Goal: Task Accomplishment & Management: Use online tool/utility

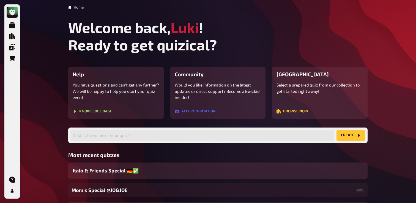
scroll to position [51, 0]
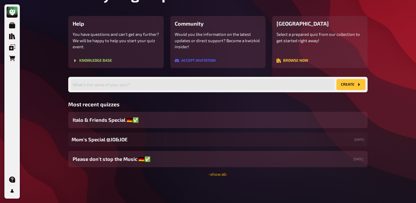
click at [218, 173] on link "- show all -" at bounding box center [218, 173] width 20 height 5
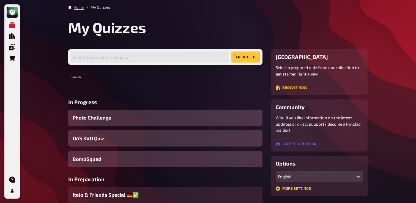
click at [135, 89] on input "text" at bounding box center [165, 84] width 194 height 11
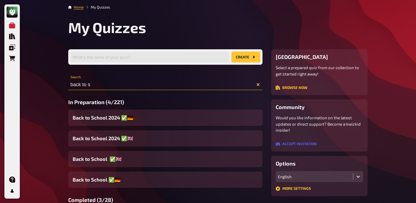
click at [113, 86] on input "back to s" at bounding box center [165, 84] width 194 height 11
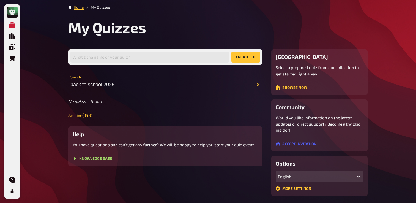
click at [78, 83] on input "back to school 2025" at bounding box center [165, 84] width 194 height 11
type input "back to school 2025"
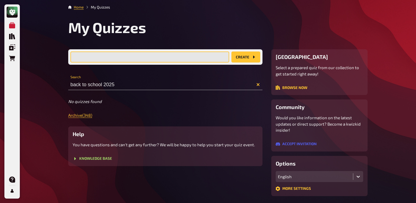
click at [110, 61] on input "text" at bounding box center [149, 56] width 159 height 11
paste input "back to school 2025"
click at [94, 56] on input "back to school 2025" at bounding box center [149, 56] width 159 height 11
click at [112, 59] on input "back to school 2025" at bounding box center [149, 56] width 159 height 11
click at [101, 57] on input "back to school 2025" at bounding box center [149, 56] width 159 height 11
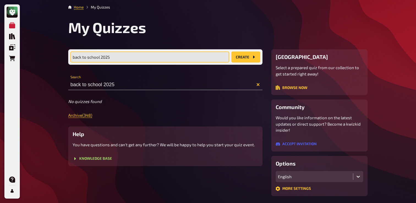
click at [101, 57] on input "back to school 2025" at bounding box center [149, 56] width 159 height 11
paste input "Back to School"
click at [102, 59] on input "Back to School 2025]" at bounding box center [149, 56] width 159 height 11
type input "Back to School [2025]"
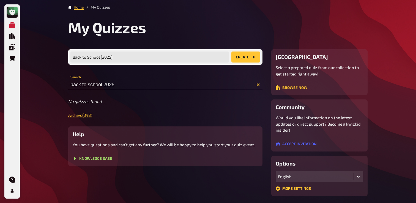
click at [241, 58] on button "create" at bounding box center [245, 56] width 29 height 11
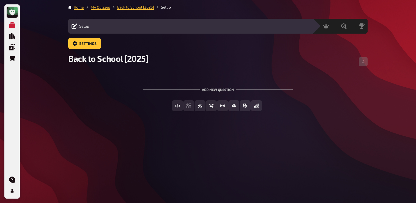
click at [136, 109] on div "Free Text Input Multiple Choice True / False Sorting Question Estimation Questi…" at bounding box center [217, 105] width 299 height 11
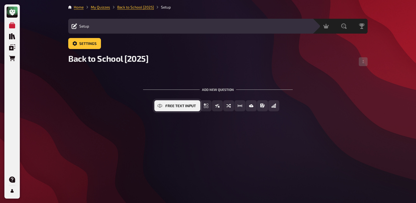
click at [189, 110] on button "Free Text Input" at bounding box center [177, 105] width 46 height 11
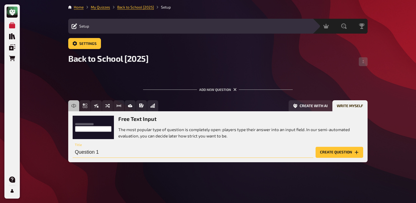
click at [94, 153] on input "Question 1" at bounding box center [193, 152] width 241 height 11
click at [147, 110] on button "Prose (Long text)" at bounding box center [161, 105] width 50 height 11
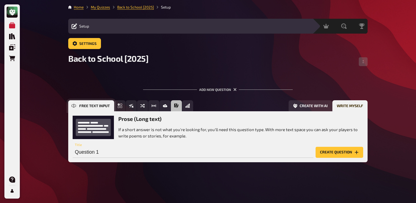
click at [79, 111] on button "Free Text Input" at bounding box center [91, 105] width 46 height 11
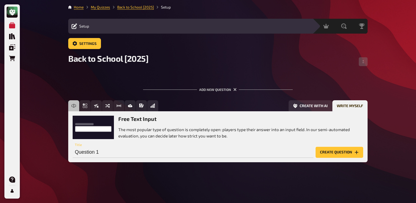
click at [330, 151] on button "Create question" at bounding box center [340, 152] width 48 height 11
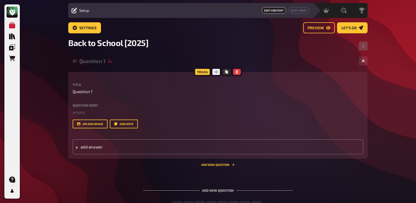
scroll to position [19, 0]
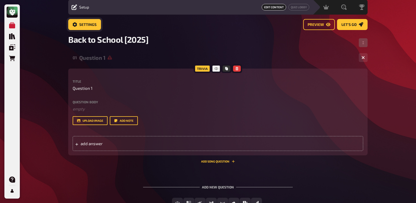
click at [86, 26] on span "Settings" at bounding box center [87, 25] width 17 height 4
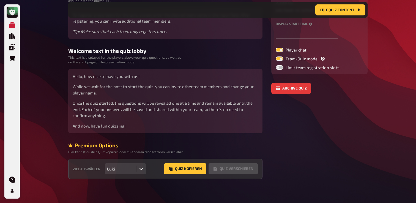
scroll to position [91, 0]
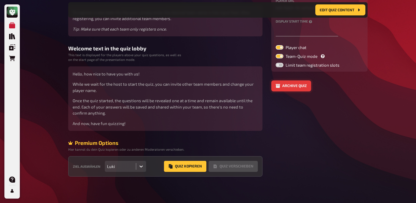
click at [294, 89] on button "Archive quiz" at bounding box center [291, 85] width 40 height 11
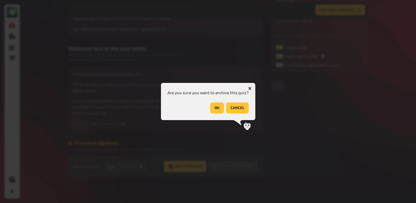
click at [216, 108] on button "OK" at bounding box center [217, 107] width 14 height 11
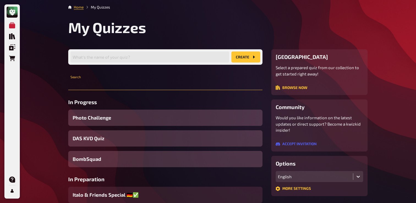
click at [163, 83] on input "text" at bounding box center [165, 84] width 194 height 11
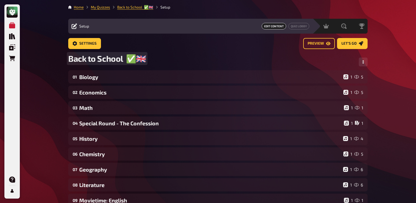
click at [104, 62] on span "Back to School ✅​🇬🇧​" at bounding box center [107, 58] width 78 height 10
drag, startPoint x: 124, startPoint y: 59, endPoint x: 71, endPoint y: 59, distance: 52.6
click at [71, 59] on span "Back to School ✅​🇬🇧​" at bounding box center [107, 58] width 78 height 10
click at [67, 59] on div "Home My Quizzes Back to School ✅​🇬🇧​ Setup Setup Edit Content Quiz Lobby Hostin…" at bounding box center [218, 188] width 308 height 376
drag, startPoint x: 69, startPoint y: 59, endPoint x: 123, endPoint y: 60, distance: 54.5
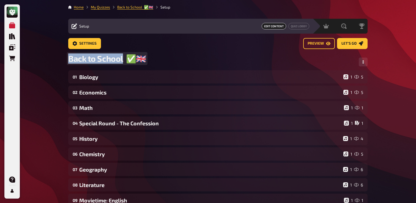
click at [123, 60] on span "Back to School ✅​🇬🇧​" at bounding box center [107, 58] width 78 height 10
copy span "Back to School"
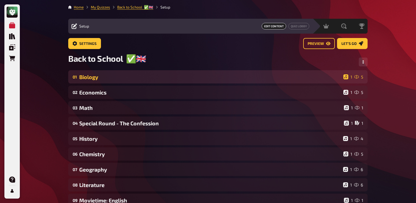
click at [104, 77] on div "Biology" at bounding box center [210, 77] width 262 height 6
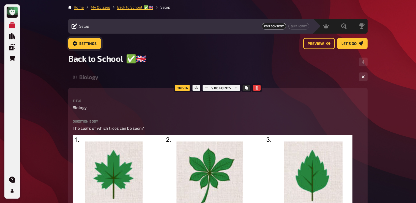
click at [87, 42] on span "Settings" at bounding box center [87, 44] width 17 height 4
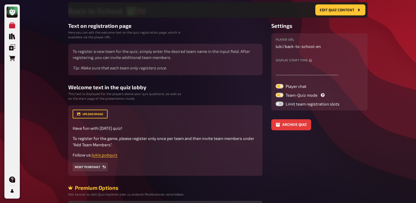
scroll to position [98, 0]
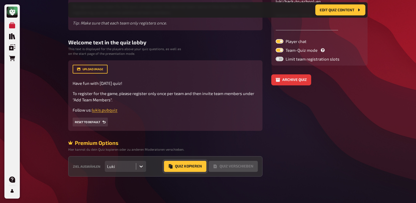
click at [196, 166] on button "Quiz Kopieren" at bounding box center [185, 166] width 42 height 11
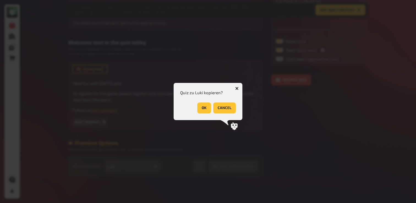
click at [207, 109] on button "OK" at bounding box center [204, 107] width 14 height 11
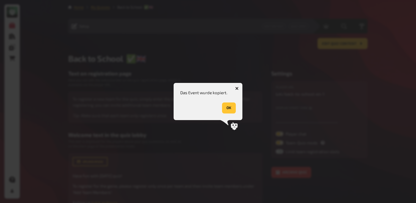
click at [228, 107] on button "OK" at bounding box center [229, 107] width 14 height 11
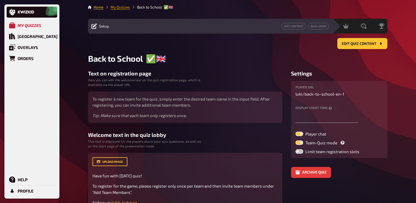
click at [118, 8] on link "My Quizzes" at bounding box center [120, 7] width 19 height 4
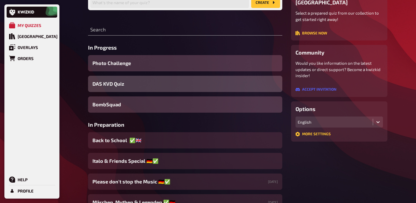
scroll to position [60, 0]
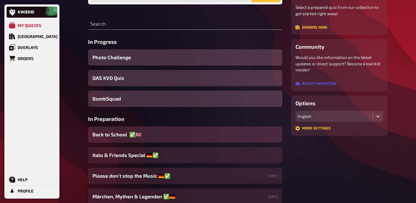
click at [135, 143] on div "Back to School ✅​🇬🇧​" at bounding box center [185, 134] width 194 height 16
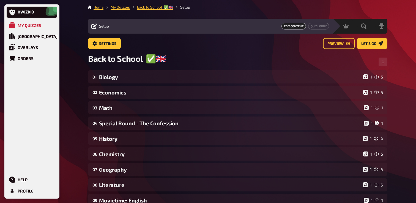
click at [148, 53] on div "Settings Preview Let's go" at bounding box center [237, 45] width 299 height 15
click at [147, 61] on span "Back to School ✅​🇬🇧​" at bounding box center [127, 58] width 78 height 10
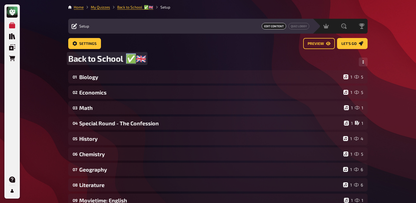
click at [147, 61] on div "Back to School ✅​🇬🇧​" at bounding box center [217, 61] width 299 height 17
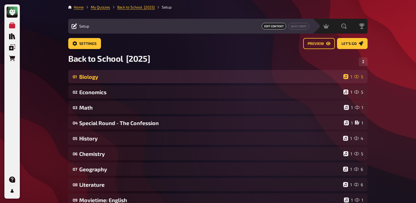
click at [132, 80] on div "Biology" at bounding box center [210, 76] width 262 height 6
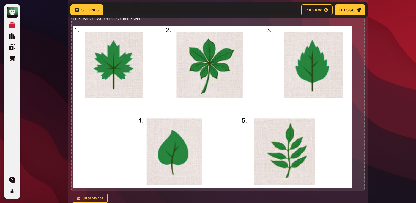
scroll to position [112, 0]
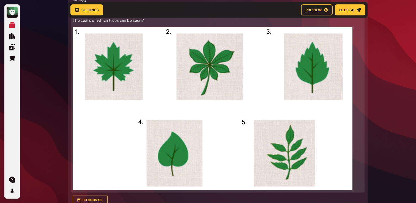
click at [132, 76] on img at bounding box center [213, 108] width 280 height 162
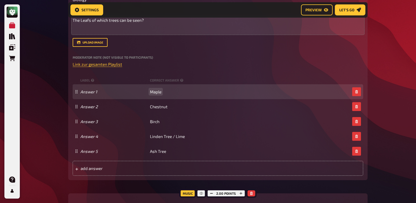
click at [159, 91] on span "Maple" at bounding box center [156, 91] width 12 height 5
paste span
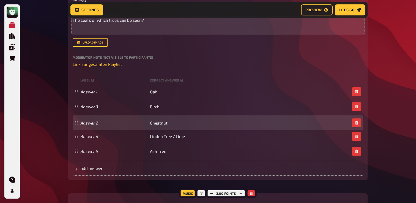
drag, startPoint x: 76, startPoint y: 107, endPoint x: 76, endPoint y: 124, distance: 16.8
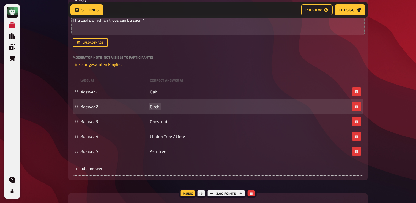
click at [157, 104] on span "Birch" at bounding box center [155, 106] width 10 height 5
paste span
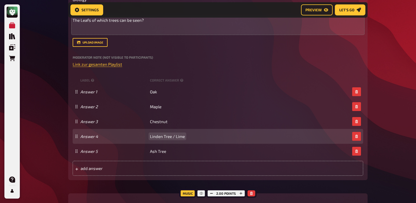
click at [159, 137] on span "Linden Tree / Lime" at bounding box center [167, 136] width 35 height 5
paste span
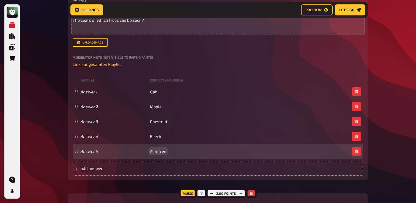
click at [156, 152] on span "Ash Tree" at bounding box center [158, 151] width 16 height 5
paste span
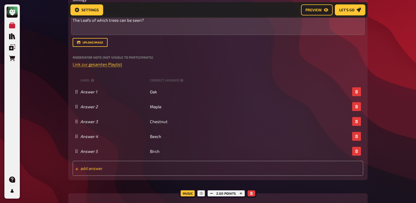
click at [151, 169] on span "add answer" at bounding box center [124, 168] width 86 height 5
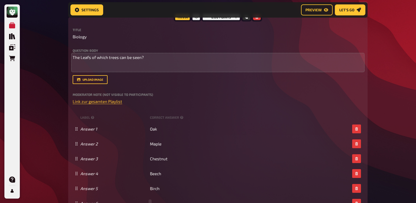
scroll to position [71, 0]
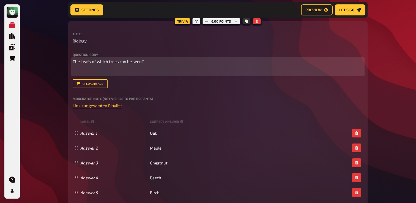
click at [214, 65] on div "The Leafs of which trees can be seen? ﻿" at bounding box center [218, 66] width 291 height 17
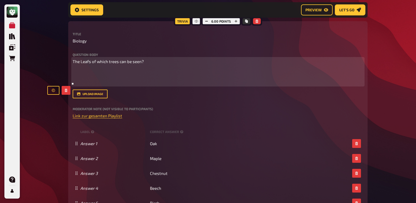
click at [95, 72] on p "﻿" at bounding box center [218, 72] width 291 height 6
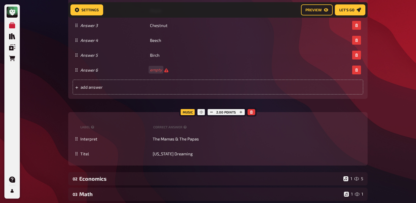
scroll to position [368, 0]
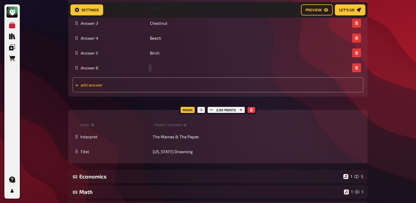
paste span
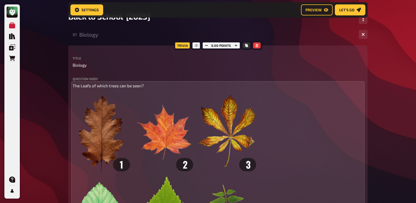
scroll to position [25, 0]
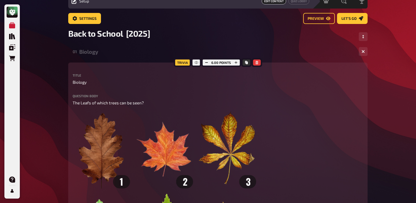
click at [97, 54] on div "Biology" at bounding box center [216, 51] width 275 height 6
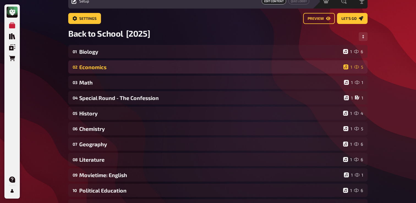
click at [97, 67] on div "Economics" at bounding box center [210, 67] width 262 height 6
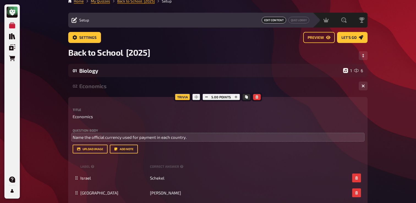
scroll to position [3, 0]
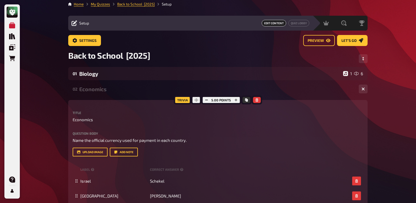
click at [110, 86] on div "Economics" at bounding box center [216, 89] width 275 height 6
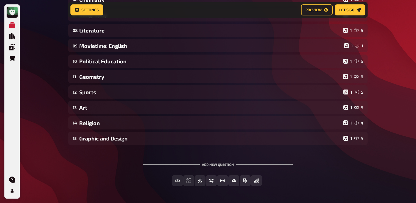
scroll to position [159, 0]
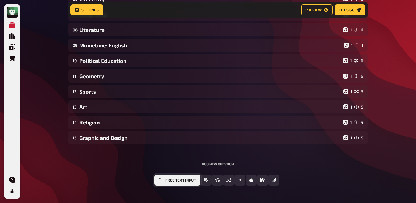
click at [183, 182] on button "Free Text Input" at bounding box center [177, 179] width 46 height 11
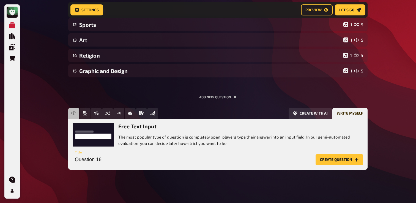
scroll to position [228, 0]
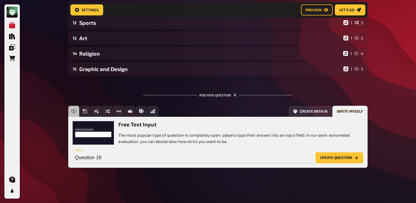
click at [343, 156] on button "Create question" at bounding box center [340, 157] width 48 height 11
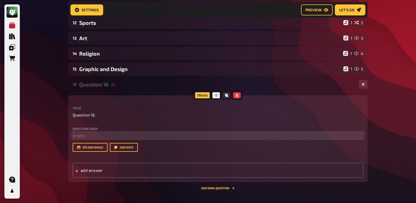
click at [110, 137] on p "﻿ empty" at bounding box center [218, 135] width 291 height 6
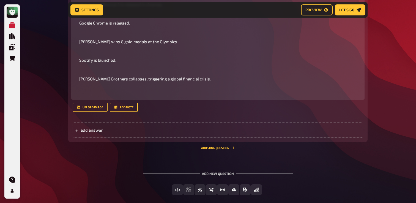
scroll to position [296, 0]
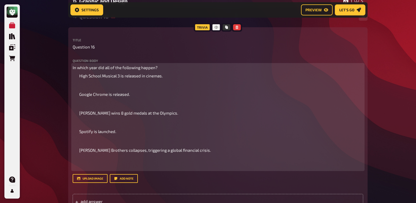
click at [79, 90] on span "High School Musical 3 is released in cinemas. Google Chrome is released. Michae…" at bounding box center [145, 112] width 132 height 79
click at [79, 97] on li "High School Musical 3 is released in cinemas. Google Chrome is released. Michae…" at bounding box center [221, 113] width 284 height 81
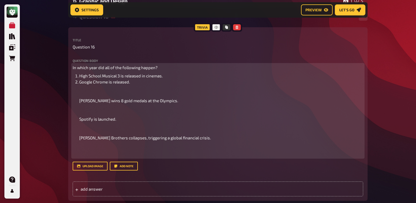
click at [78, 101] on ol "High School Musical 3 is released in cinemas. Google Chrome is released. Michae…" at bounding box center [218, 107] width 291 height 68
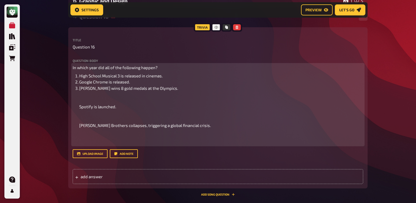
click at [80, 109] on li "Michael Phelps wins 8 gold medals at the Olympics. Spotify is launched. Lehman …" at bounding box center [221, 106] width 284 height 43
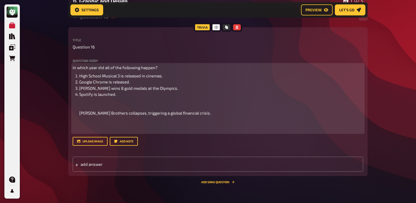
click at [79, 116] on ol "High School Musical 3 is released in cinemas. Google Chrome is released. Michae…" at bounding box center [218, 94] width 291 height 43
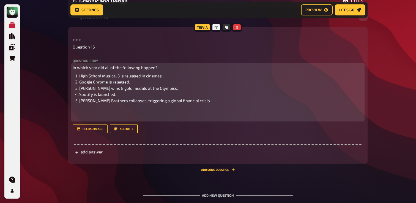
click at [96, 65] on span "In which year did all of the following happen?" at bounding box center [115, 67] width 85 height 5
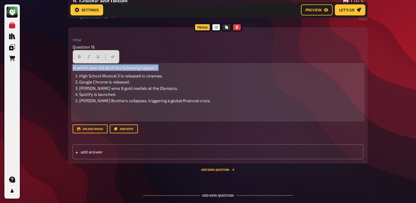
click at [96, 65] on span "In which year did all of the following happen?" at bounding box center [115, 67] width 85 height 5
click at [97, 58] on icon "button" at bounding box center [98, 56] width 2 height 3
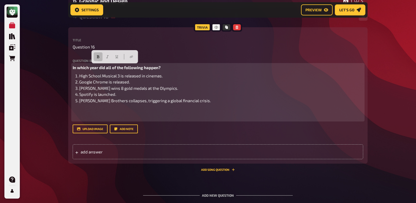
click at [102, 90] on span "Michael Phelps wins 8 gold medals at the Olympics." at bounding box center [128, 88] width 99 height 5
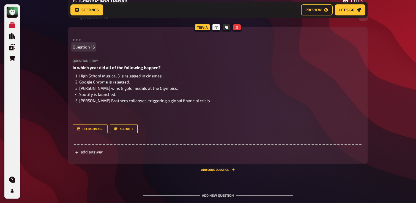
click at [86, 48] on span "Question 16" at bounding box center [84, 47] width 22 height 6
paste span
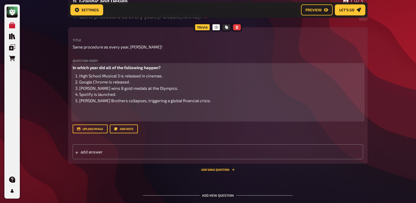
click at [97, 117] on p at bounding box center [218, 114] width 291 height 12
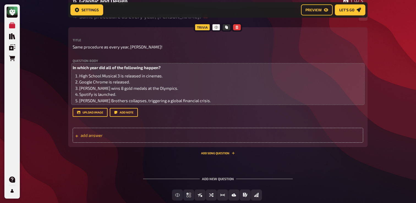
click at [120, 132] on div "add answer" at bounding box center [218, 135] width 291 height 15
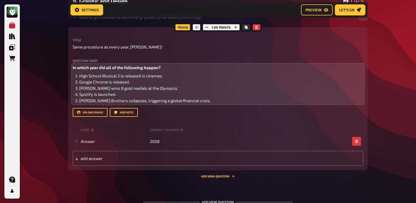
click at [275, 172] on div "Trivia 1.00 points Title Same procedure as every year, James! Question body In …" at bounding box center [217, 102] width 299 height 151
click at [217, 174] on button "Add Song question" at bounding box center [218, 175] width 34 height 3
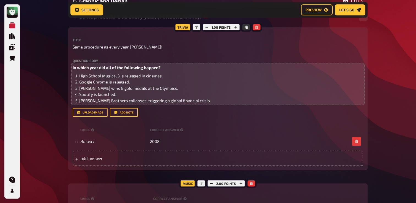
click at [218, 184] on div "2.00 points" at bounding box center [226, 183] width 40 height 9
click at [214, 184] on button "button" at bounding box center [212, 183] width 8 height 6
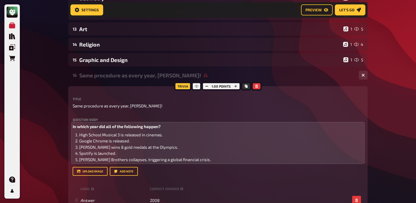
scroll to position [235, 0]
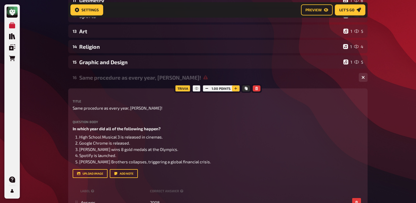
click at [237, 88] on icon "button" at bounding box center [235, 88] width 3 height 3
click at [237, 88] on icon "button" at bounding box center [236, 88] width 3 height 3
click at [237, 88] on icon "button" at bounding box center [235, 88] width 3 height 3
click at [130, 80] on div "Same procedure as every year, James!" at bounding box center [216, 77] width 275 height 6
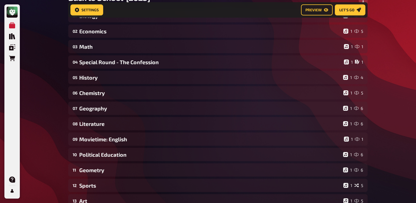
scroll to position [0, 0]
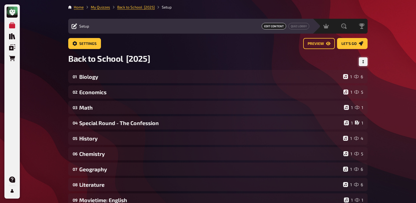
click at [365, 62] on button "Change Order" at bounding box center [363, 61] width 9 height 9
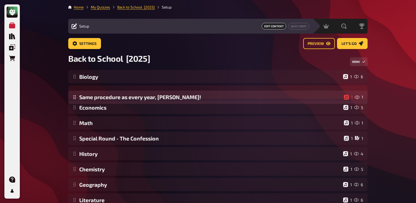
drag, startPoint x: 75, startPoint y: 171, endPoint x: 84, endPoint y: 98, distance: 73.2
click at [84, 98] on div "Biology 1 6 Economics 1 5 Math 1 1 Special Round - The Confession 1 1 History 1…" at bounding box center [217, 192] width 299 height 244
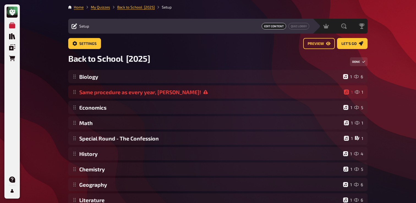
click at [43, 112] on div "My Quizzes Quiz Library Overlays Orders Help Profile Home My Quizzes Back to Sc…" at bounding box center [208, 170] width 416 height 341
click at [361, 57] on div "Back to School [2025] Done" at bounding box center [217, 61] width 299 height 17
click at [363, 60] on icon "Change Order" at bounding box center [363, 61] width 3 height 3
click at [363, 57] on div "Back to School [2025]" at bounding box center [217, 61] width 299 height 17
click at [363, 59] on button "Change Order" at bounding box center [363, 61] width 9 height 9
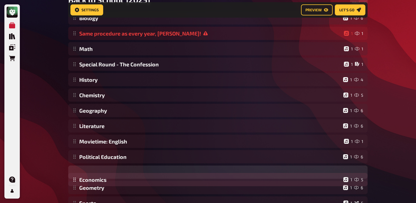
scroll to position [63, 0]
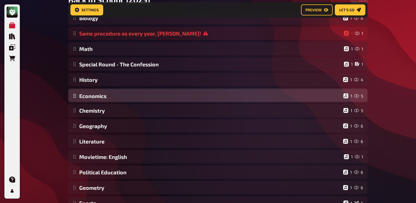
drag, startPoint x: 74, startPoint y: 110, endPoint x: 89, endPoint y: 99, distance: 18.6
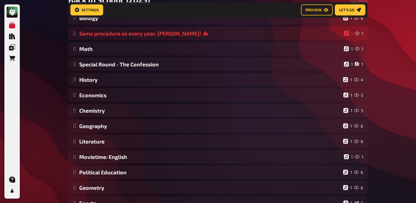
click at [39, 109] on div "My Quizzes Quiz Library Overlays Orders Help Profile Home My Quizzes Back to Sc…" at bounding box center [208, 109] width 416 height 345
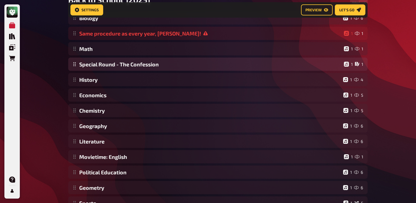
scroll to position [0, 0]
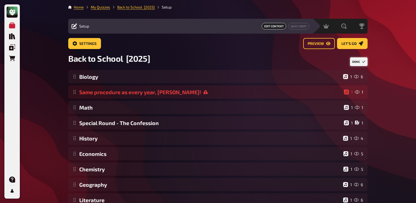
click at [360, 62] on button "Done" at bounding box center [359, 61] width 18 height 9
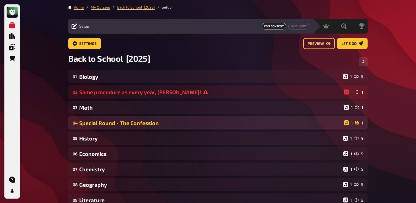
scroll to position [9, 0]
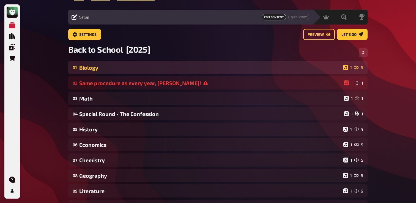
click at [122, 73] on div "01 Biology 1 6" at bounding box center [217, 67] width 299 height 13
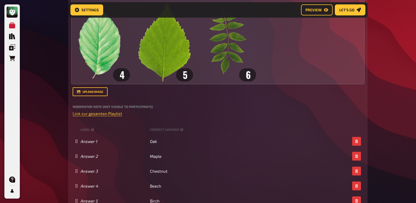
scroll to position [349, 0]
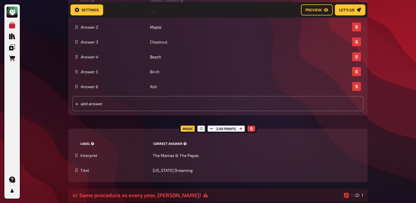
click at [181, 148] on div "label correct answer" at bounding box center [218, 144] width 291 height 8
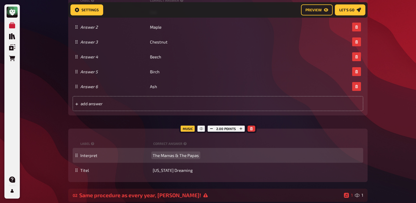
click at [181, 156] on span "The Mamas & The Papas" at bounding box center [176, 155] width 46 height 5
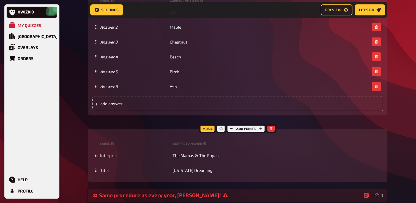
click at [5, 123] on div "My Quizzes Quiz Library Overlays Orders Help Profile" at bounding box center [31, 101] width 55 height 194
click at [76, 122] on div "My Quizzes Quiz Library Overlays Orders Help Profile Home My Quizzes Back to Sc…" at bounding box center [208, 72] width 416 height 843
click at [228, 126] on button "button" at bounding box center [231, 128] width 8 height 6
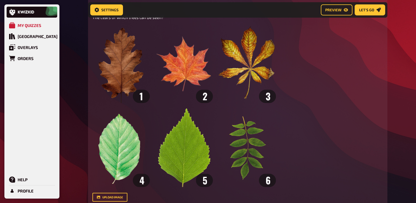
scroll to position [7, 0]
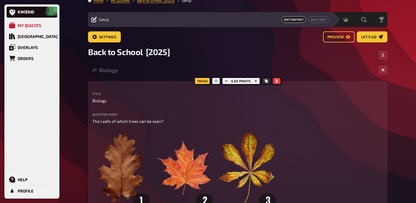
click at [117, 76] on div "01 Biology 1 6" at bounding box center [237, 69] width 299 height 13
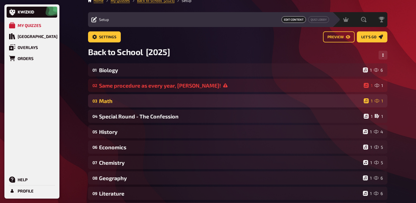
click at [127, 102] on div "Math" at bounding box center [230, 101] width 263 height 6
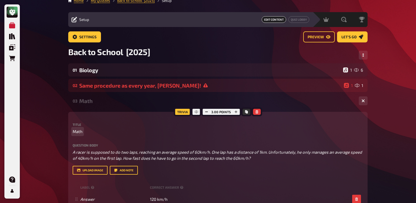
click at [82, 130] on span "Math" at bounding box center [78, 131] width 10 height 6
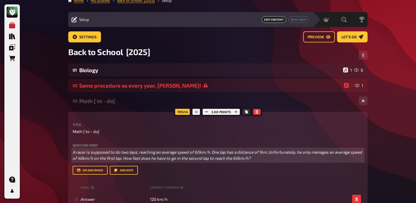
click at [91, 149] on p "A racer is supposed to do two laps, reaching an average speed of 60km/h. One la…" at bounding box center [218, 155] width 291 height 12
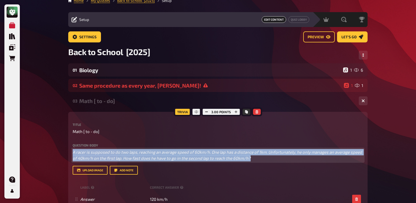
click at [91, 149] on p "A racer is supposed to do two laps, reaching an average speed of 60km/h. One la…" at bounding box center [218, 155] width 291 height 12
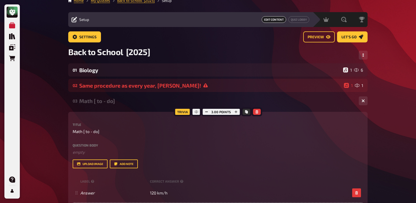
click at [117, 98] on div "Math [ to - do]" at bounding box center [216, 101] width 275 height 6
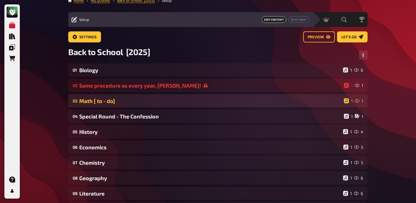
click at [120, 102] on div "Math [ to - do]" at bounding box center [210, 101] width 263 height 6
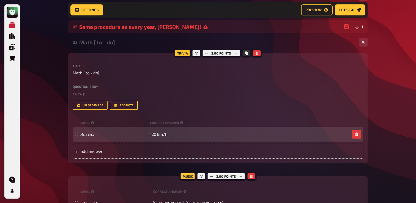
scroll to position [70, 0]
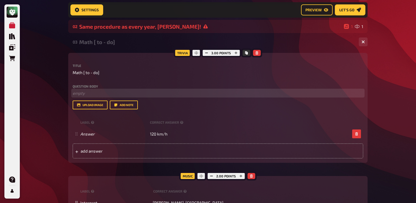
click at [146, 96] on p "﻿ empty" at bounding box center [218, 93] width 291 height 6
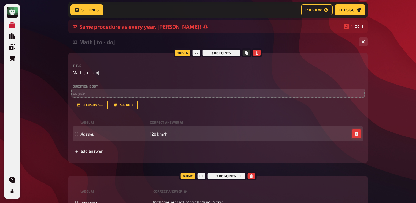
click at [354, 134] on button "button" at bounding box center [356, 133] width 9 height 9
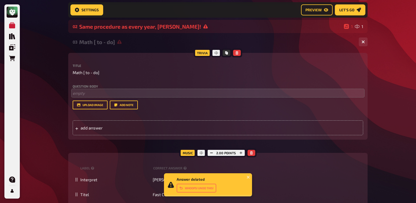
click at [110, 43] on div "Math [ to - do]" at bounding box center [216, 42] width 275 height 6
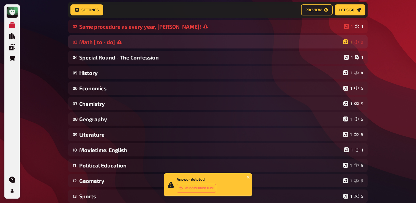
click at [123, 47] on div "03 Math [ to - do] 1 0" at bounding box center [217, 41] width 299 height 13
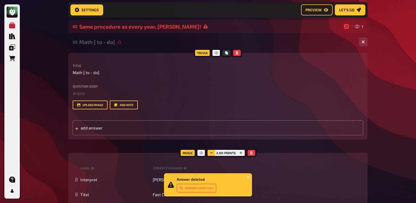
click at [212, 153] on rect "button" at bounding box center [211, 152] width 3 height 1
click at [135, 44] on div "Math [ to - do]" at bounding box center [216, 42] width 275 height 6
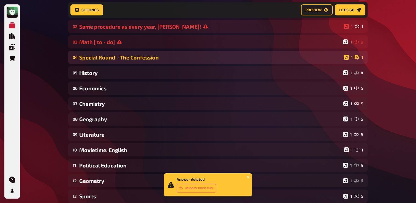
click at [132, 57] on div "Special Round - The Confession" at bounding box center [210, 57] width 263 height 6
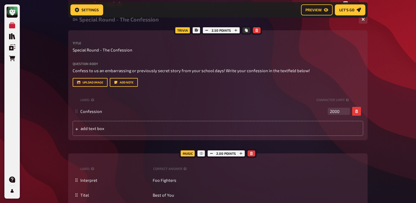
scroll to position [109, 0]
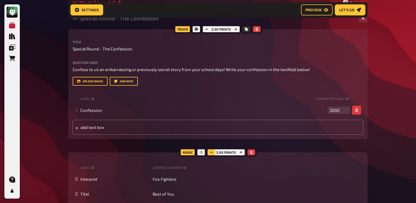
click at [212, 154] on icon "button" at bounding box center [211, 152] width 3 height 3
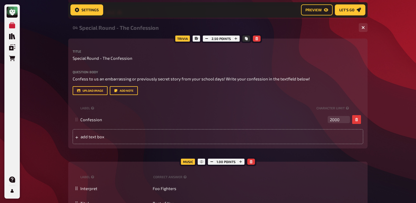
scroll to position [99, 0]
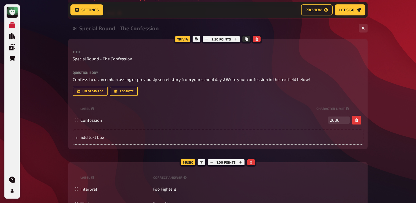
click at [138, 28] on div "Special Round - The Confession" at bounding box center [216, 28] width 275 height 6
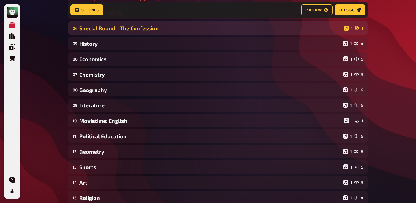
click at [138, 28] on div "Special Round - The Confession" at bounding box center [210, 28] width 263 height 6
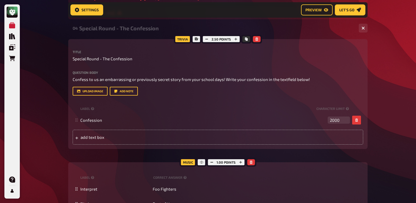
click at [125, 31] on div "Special Round - The Confession" at bounding box center [216, 28] width 275 height 6
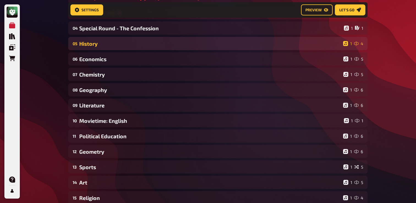
click at [125, 49] on div "05 History 1 4" at bounding box center [217, 43] width 299 height 13
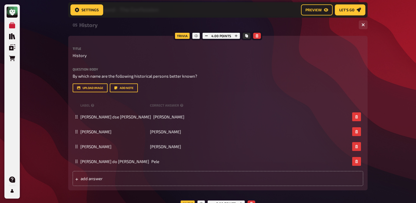
scroll to position [119, 0]
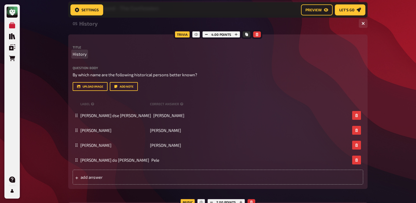
click at [76, 55] on span "History" at bounding box center [80, 54] width 14 height 6
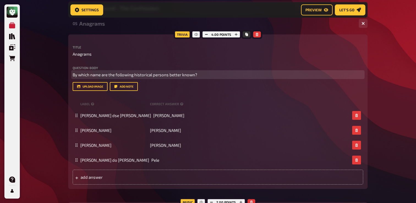
click at [176, 76] on span "By which name are the following historical persons better known?" at bounding box center [135, 74] width 125 height 5
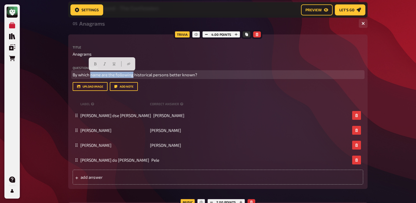
drag, startPoint x: 133, startPoint y: 75, endPoint x: 91, endPoint y: 76, distance: 42.1
click at [91, 76] on span "By which name are the following historical persons better known?" at bounding box center [135, 74] width 125 height 5
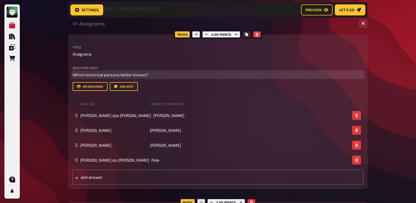
click at [121, 73] on span "Which historical persons better known?" at bounding box center [111, 74] width 76 height 5
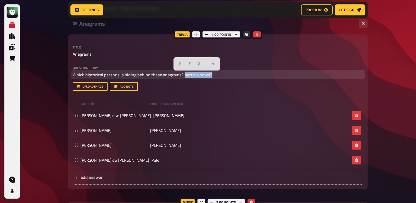
drag, startPoint x: 212, startPoint y: 72, endPoint x: 183, endPoint y: 74, distance: 29.5
click at [183, 74] on p "Which historical persons is hiding behind these anagrams? better known?" at bounding box center [218, 75] width 291 height 6
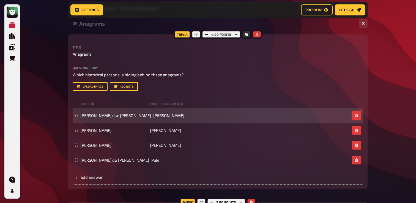
click at [358, 116] on button "button" at bounding box center [356, 115] width 9 height 9
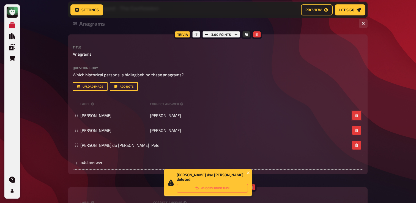
click at [358, 116] on button "button" at bounding box center [356, 115] width 9 height 9
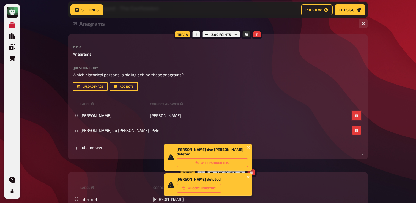
click at [358, 116] on button "button" at bounding box center [356, 115] width 9 height 9
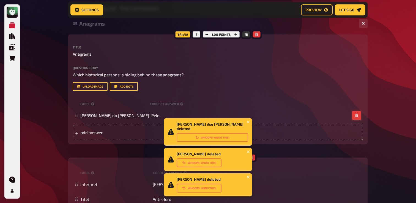
click at [358, 116] on button "button" at bounding box center [356, 115] width 9 height 9
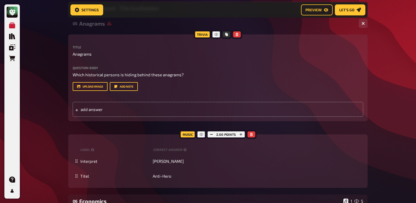
click at [109, 101] on div "add answer" at bounding box center [218, 108] width 291 height 17
click at [109, 108] on span "add answer" at bounding box center [124, 109] width 86 height 5
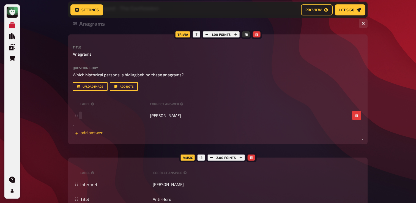
paste span
click at [102, 136] on div "add answer" at bounding box center [218, 132] width 291 height 15
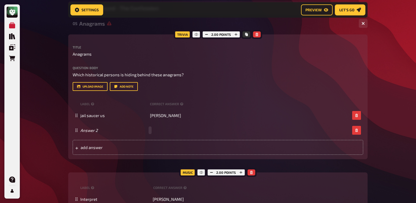
paste span
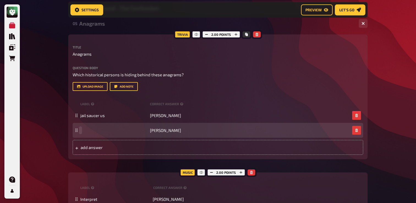
paste span
click at [99, 147] on span "add answer" at bounding box center [124, 147] width 86 height 5
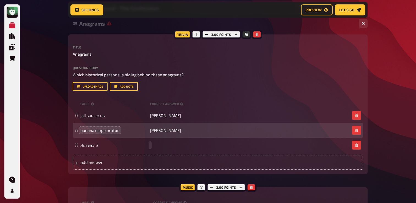
paste span
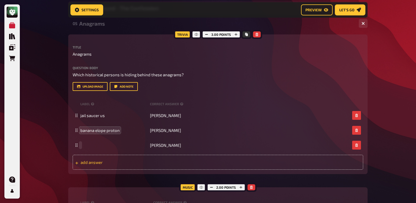
paste span
click at [96, 160] on span "add answer" at bounding box center [124, 162] width 86 height 5
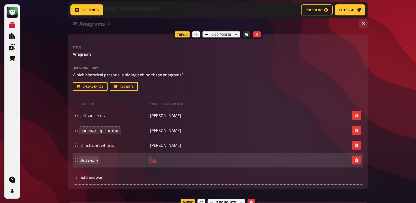
scroll to position [119, 0]
paste span
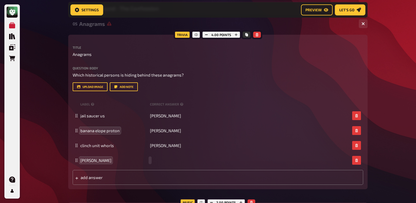
paste span
click at [103, 159] on span "Nelson Mandela" at bounding box center [95, 160] width 31 height 5
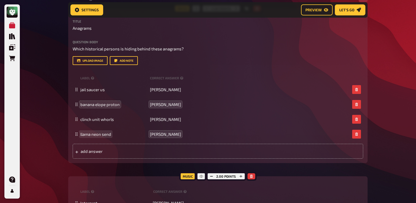
scroll to position [161, 0]
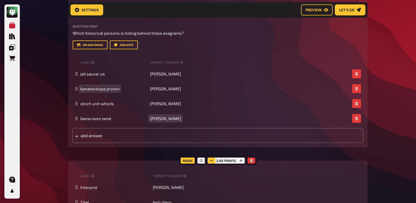
click at [212, 162] on button "button" at bounding box center [212, 160] width 8 height 6
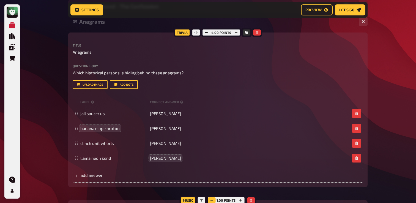
scroll to position [100, 0]
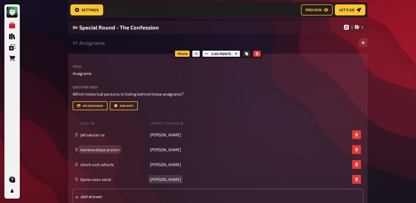
click at [114, 45] on div "Anagrams" at bounding box center [216, 43] width 275 height 6
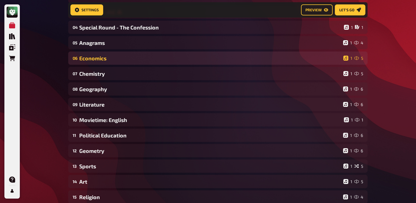
click at [114, 58] on div "Economics" at bounding box center [210, 58] width 262 height 6
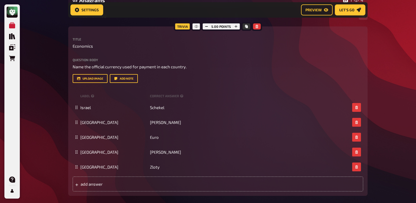
scroll to position [143, 0]
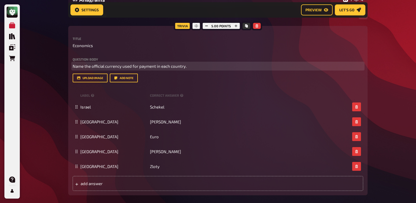
click at [154, 67] on span "Name the official currency used for payment in each country." at bounding box center [130, 66] width 114 height 5
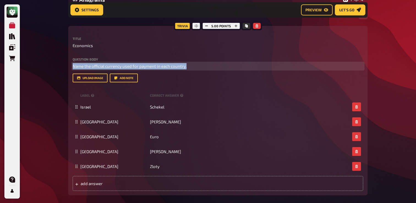
click at [154, 67] on span "Name the official currency used for payment in each country." at bounding box center [130, 66] width 114 height 5
copy span "Name the official currency used for payment in each country."
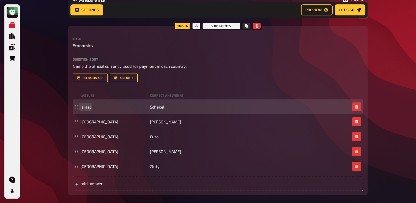
click at [85, 109] on span "Israel" at bounding box center [85, 106] width 10 height 5
paste span
click at [155, 106] on span "Schekel" at bounding box center [157, 106] width 14 height 5
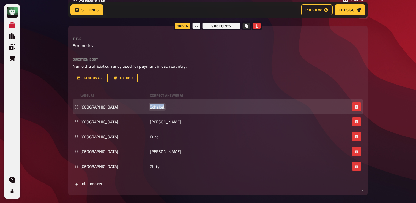
click at [155, 106] on span "Schekel" at bounding box center [157, 106] width 14 height 5
paste span
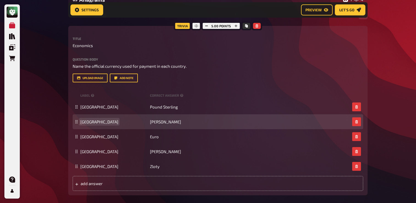
click at [81, 122] on span "Russia" at bounding box center [99, 121] width 38 height 5
paste span
click at [152, 119] on div "Sweden Rubel" at bounding box center [218, 121] width 291 height 15
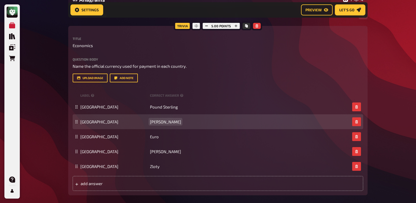
click at [156, 122] on span "Rubel" at bounding box center [165, 121] width 31 height 5
paste span
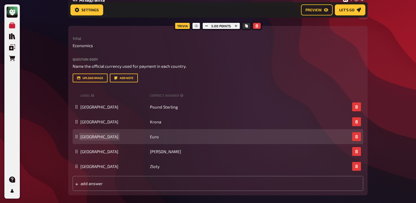
click at [88, 135] on span "Croatia" at bounding box center [99, 136] width 38 height 5
paste span
click at [152, 137] on span "Euro" at bounding box center [154, 136] width 9 height 5
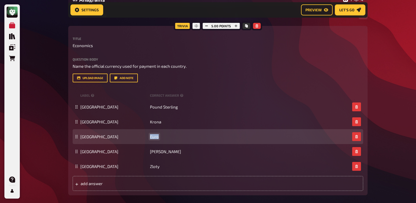
click at [152, 137] on span "Euro" at bounding box center [154, 136] width 9 height 5
paste span
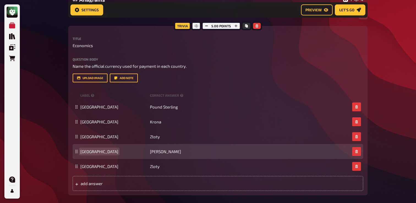
click at [83, 154] on div "Japan Yen" at bounding box center [218, 151] width 291 height 15
click at [84, 152] on span "Japan" at bounding box center [99, 151] width 38 height 5
paste span
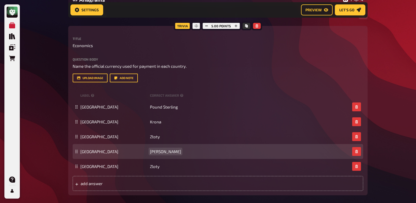
click at [154, 152] on span "Yen" at bounding box center [165, 151] width 31 height 5
click at [154, 152] on span "Eur" at bounding box center [153, 151] width 6 height 5
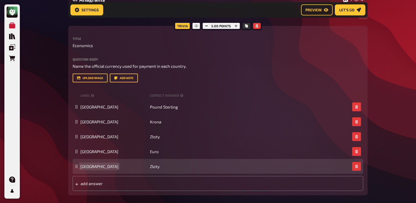
click at [85, 167] on span "Poland" at bounding box center [99, 166] width 38 height 5
paste span
click at [152, 165] on span "Zloty" at bounding box center [155, 166] width 10 height 5
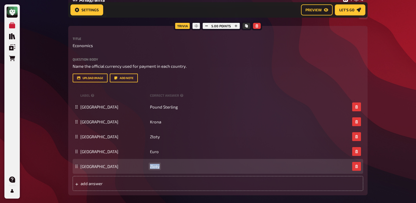
click at [152, 165] on span "Zloty" at bounding box center [155, 166] width 10 height 5
paste span
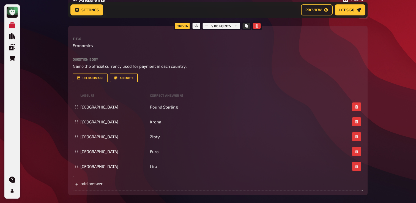
click at [44, 150] on div "My Quizzes Quiz Library Overlays Orders Help Profile Home My Quizzes Back to Sc…" at bounding box center [208, 177] width 416 height 640
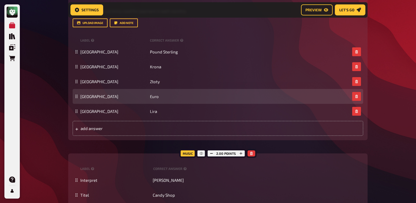
scroll to position [205, 0]
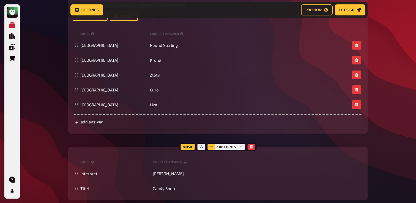
click at [214, 147] on button "button" at bounding box center [212, 147] width 8 height 6
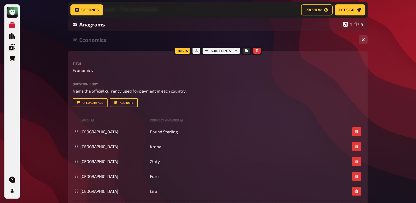
scroll to position [111, 0]
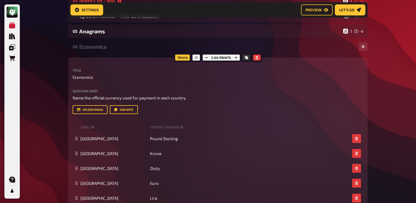
click at [112, 43] on div "Economics" at bounding box center [216, 46] width 275 height 6
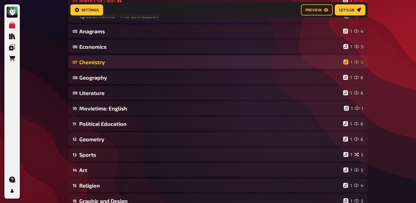
click at [111, 66] on div "07 Chemistry 1 5" at bounding box center [217, 61] width 299 height 13
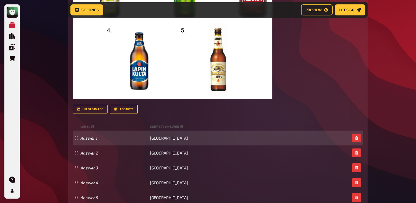
scroll to position [297, 0]
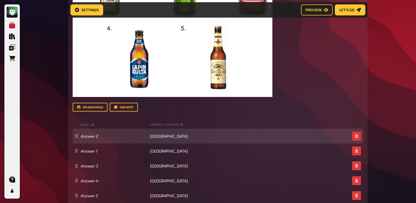
drag, startPoint x: 76, startPoint y: 152, endPoint x: 76, endPoint y: 138, distance: 14.6
click at [76, 138] on icon at bounding box center [76, 135] width 3 height 3
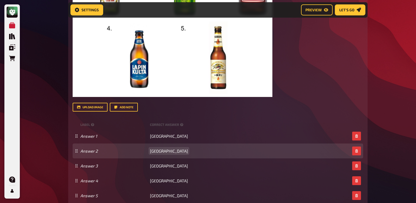
click at [154, 148] on div "Answer 2 India" at bounding box center [218, 150] width 291 height 15
click at [154, 151] on span "India" at bounding box center [169, 150] width 38 height 5
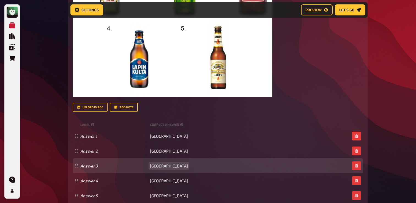
click at [155, 165] on span "Germany" at bounding box center [169, 165] width 38 height 5
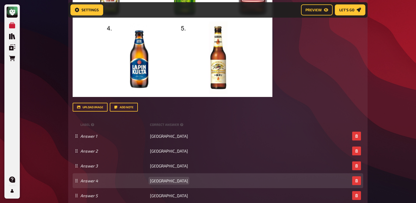
click at [160, 180] on span "Finnland" at bounding box center [169, 180] width 38 height 5
paste span
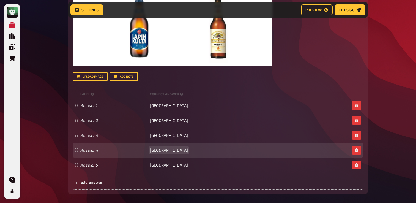
scroll to position [339, 0]
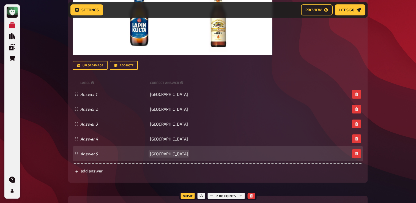
click at [153, 154] on span "Japan" at bounding box center [169, 153] width 38 height 5
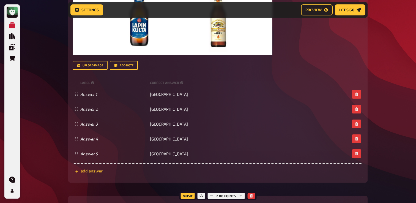
click at [143, 171] on span "add answer" at bounding box center [124, 170] width 86 height 5
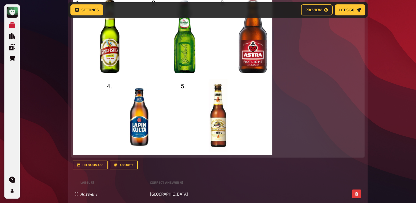
click at [181, 128] on img at bounding box center [173, 73] width 200 height 162
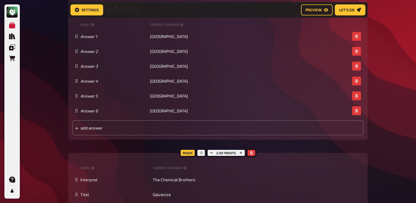
scroll to position [133, 0]
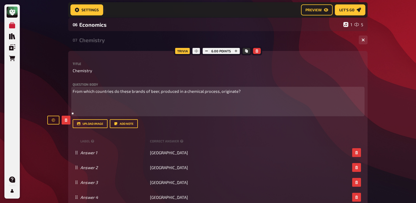
click at [101, 96] on div "From which countries do these brands of beer, produced in a chemical process, o…" at bounding box center [218, 101] width 291 height 27
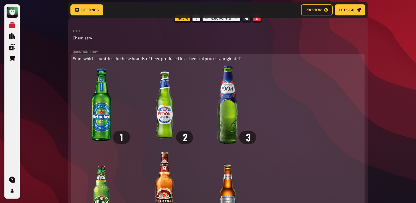
scroll to position [166, 0]
click at [159, 58] on span "From which countries do these brands of beer, produced in a chemical process, o…" at bounding box center [157, 58] width 168 height 5
drag, startPoint x: 158, startPoint y: 58, endPoint x: 217, endPoint y: 59, distance: 58.6
click at [217, 59] on span "From which countries do these brands of beer, produced in a chemical process, o…" at bounding box center [157, 58] width 168 height 5
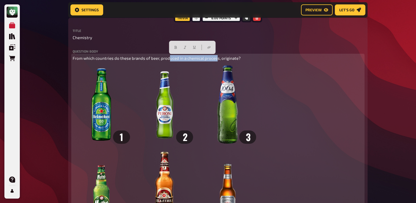
drag, startPoint x: 217, startPoint y: 59, endPoint x: 170, endPoint y: 56, distance: 47.5
click at [170, 56] on span "From which countries do these brands of beer, produced in a chemical process, o…" at bounding box center [157, 58] width 168 height 5
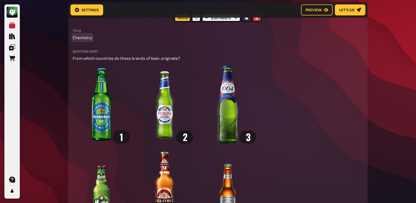
click at [88, 37] on span "Chemistry" at bounding box center [83, 37] width 20 height 6
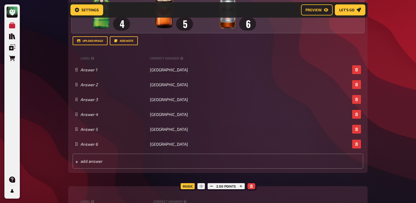
scroll to position [365, 0]
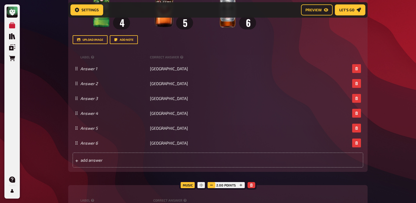
click at [211, 183] on button "button" at bounding box center [212, 185] width 8 height 6
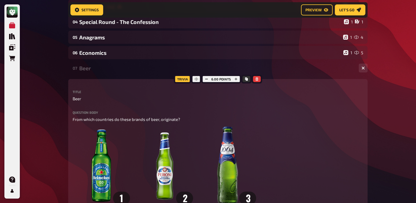
scroll to position [104, 0]
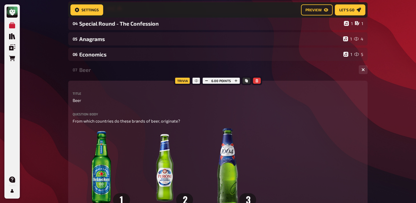
click at [106, 69] on div "Beer" at bounding box center [216, 70] width 275 height 6
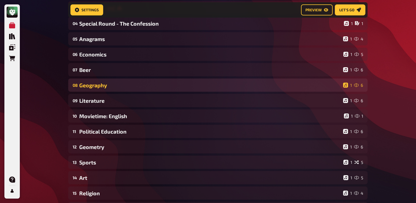
click at [107, 85] on div "Geography" at bounding box center [210, 85] width 262 height 6
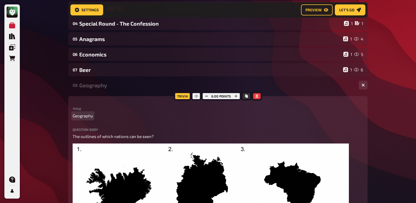
click at [92, 116] on span "Geography" at bounding box center [83, 116] width 20 height 6
click at [117, 89] on div "08 Geography[here] 1 6" at bounding box center [217, 84] width 299 height 13
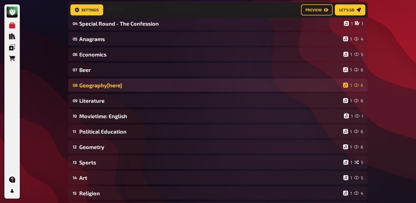
click at [117, 89] on div "08 Geography[here] 1 6" at bounding box center [217, 84] width 299 height 13
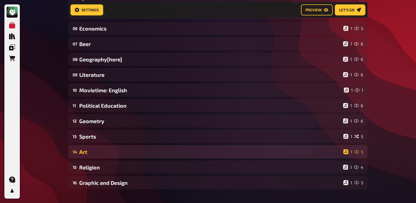
scroll to position [129, 0]
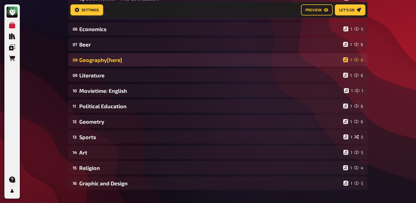
click at [135, 60] on div "Geography[here]" at bounding box center [210, 60] width 262 height 6
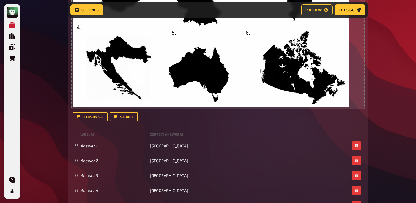
scroll to position [307, 0]
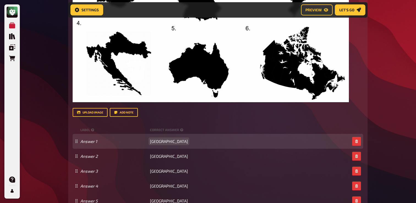
click at [157, 142] on span "Iceland" at bounding box center [169, 141] width 38 height 5
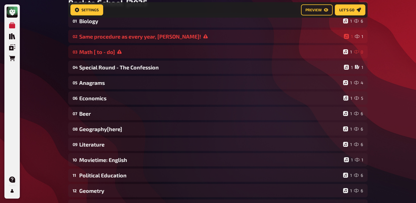
scroll to position [57, 0]
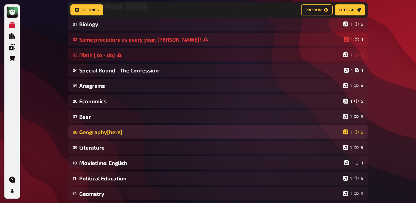
click at [148, 131] on div "Geography[here]" at bounding box center [210, 132] width 262 height 6
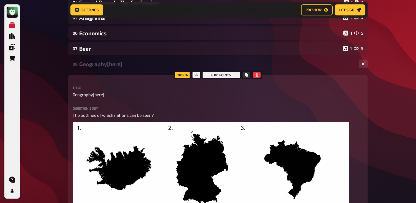
scroll to position [128, 0]
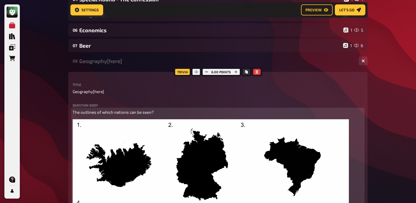
click at [179, 144] on img at bounding box center [211, 200] width 276 height 162
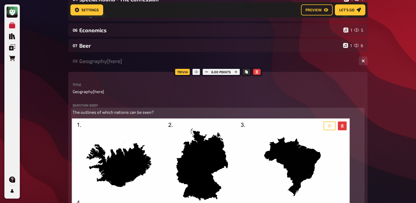
click at [233, 144] on img at bounding box center [211, 200] width 276 height 162
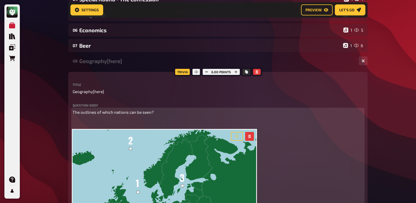
click at [136, 119] on p "﻿" at bounding box center [218, 122] width 291 height 6
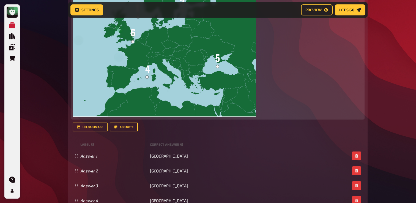
scroll to position [306, 0]
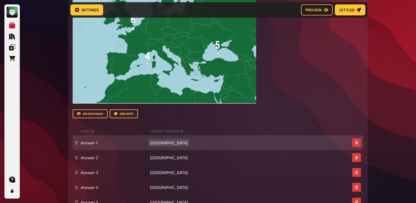
click at [160, 145] on div "Answer 1 Serbia" at bounding box center [218, 142] width 291 height 15
click at [159, 145] on span "Serbia" at bounding box center [169, 142] width 38 height 5
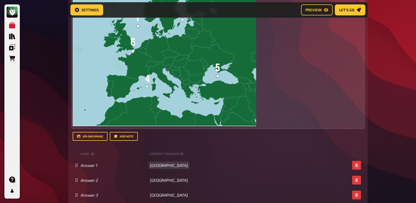
scroll to position [303, 0]
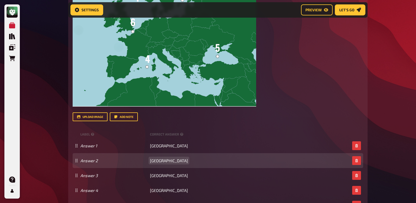
click at [159, 163] on span "Germany" at bounding box center [169, 160] width 38 height 5
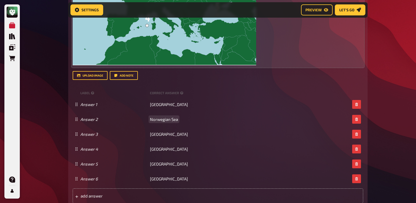
scroll to position [348, 0]
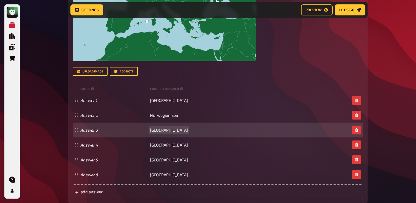
click at [157, 130] on span "Brazil" at bounding box center [169, 129] width 38 height 5
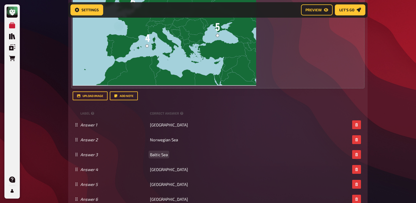
scroll to position [328, 0]
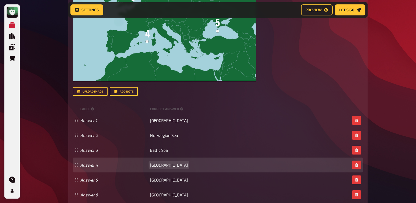
click at [158, 164] on span "Croatia" at bounding box center [169, 164] width 38 height 5
paste span
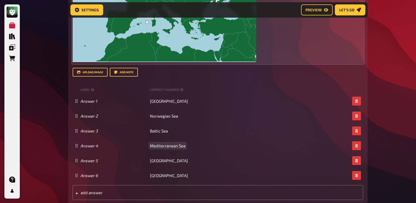
scroll to position [414, 0]
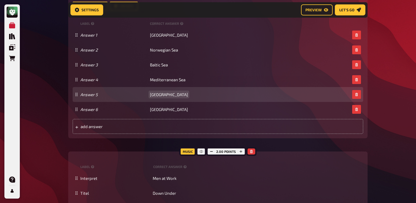
click at [161, 97] on div "Answer 5 Australia" at bounding box center [218, 94] width 291 height 15
click at [163, 91] on div "Answer 5 Australia" at bounding box center [218, 94] width 291 height 15
click at [163, 94] on span "Australia" at bounding box center [169, 94] width 38 height 5
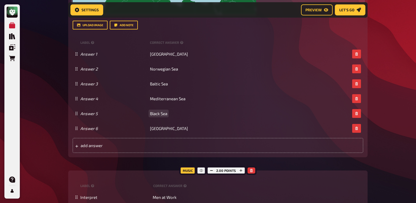
scroll to position [421, 0]
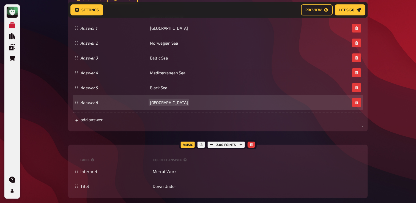
click at [159, 101] on span "Canada" at bounding box center [169, 102] width 38 height 5
paste span
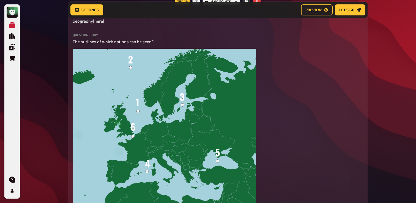
scroll to position [180, 0]
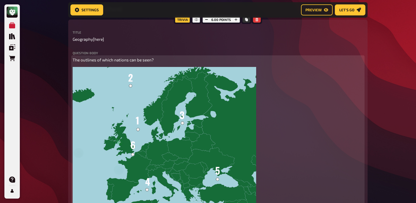
click at [142, 60] on span "The outlines of which nations can be seen?" at bounding box center [113, 59] width 81 height 5
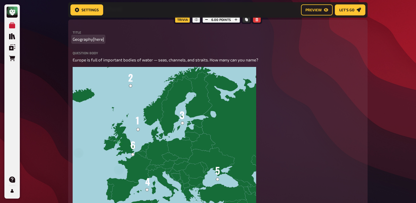
click at [99, 39] on span "Geography[here]" at bounding box center [88, 39] width 31 height 6
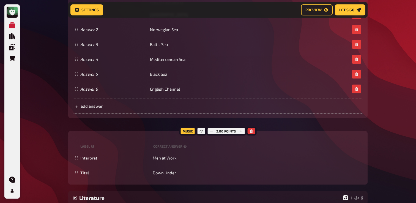
scroll to position [462, 0]
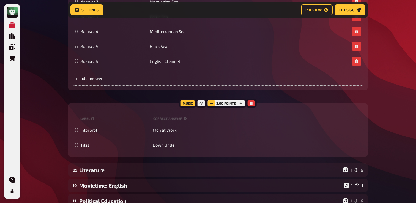
click at [212, 102] on icon "button" at bounding box center [211, 103] width 3 height 3
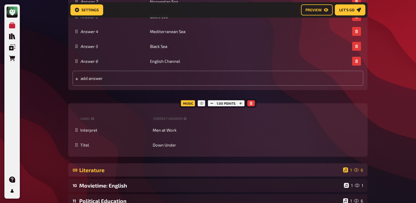
click at [146, 170] on div "Literature" at bounding box center [210, 170] width 262 height 6
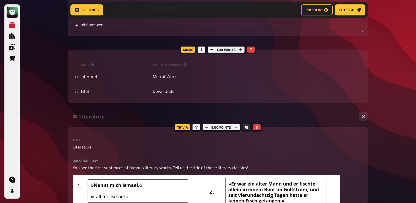
scroll to position [525, 0]
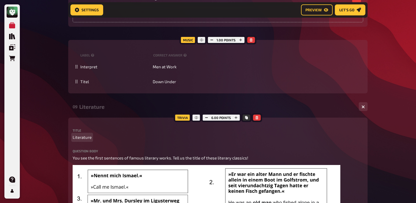
click at [88, 137] on span "Literature" at bounding box center [82, 137] width 19 height 6
click at [91, 137] on span "Literature" at bounding box center [82, 137] width 19 height 6
click at [101, 108] on div "Literature [here]" at bounding box center [216, 106] width 275 height 6
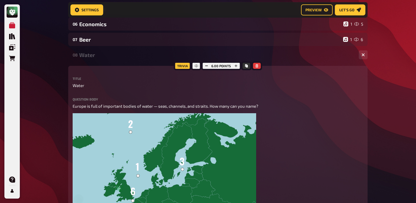
scroll to position [111, 0]
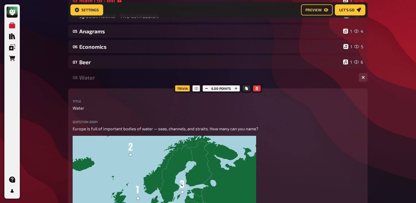
click at [102, 81] on div "08 Water 1 6" at bounding box center [217, 77] width 299 height 13
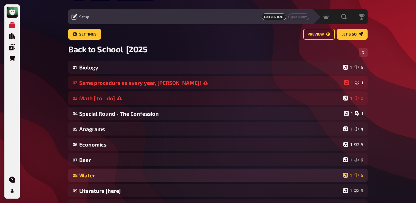
scroll to position [10, 0]
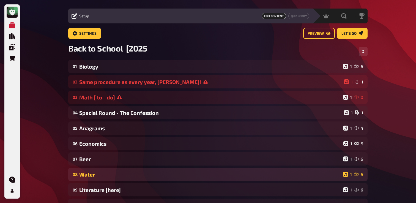
click at [102, 81] on div "Same procedure as every year, James!" at bounding box center [210, 82] width 263 height 6
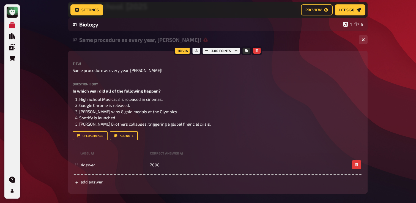
scroll to position [0, 0]
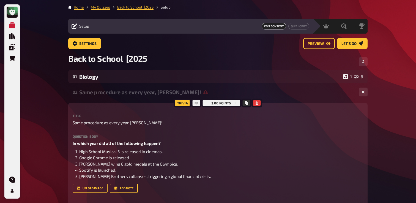
click at [119, 90] on div "Same procedure as every year, James!" at bounding box center [216, 92] width 275 height 6
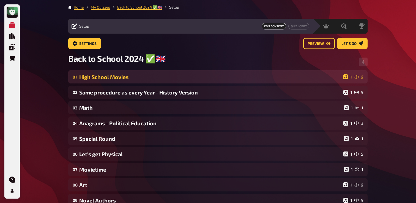
click at [130, 77] on div "High School Movies" at bounding box center [210, 77] width 262 height 6
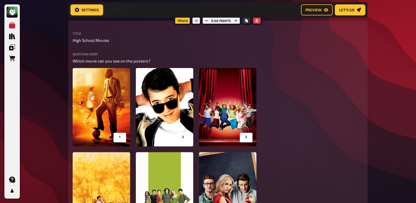
scroll to position [64, 0]
